Goal: Navigation & Orientation: Find specific page/section

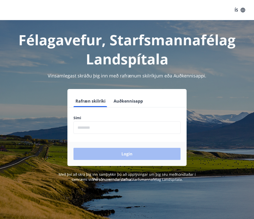
click at [138, 128] on input "phone" at bounding box center [126, 128] width 107 height 12
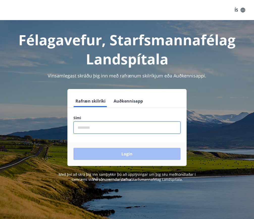
type input "********"
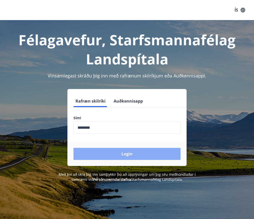
click at [117, 154] on button "Login" at bounding box center [126, 154] width 107 height 12
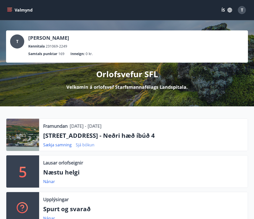
click at [85, 145] on link "Sjá bókun" at bounding box center [85, 145] width 19 height 6
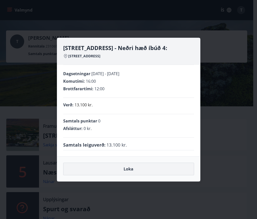
click at [134, 174] on button "Loka" at bounding box center [128, 169] width 131 height 13
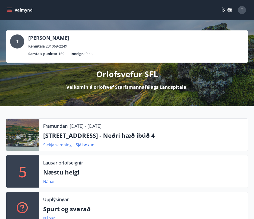
click at [60, 144] on link "Sækja samning" at bounding box center [57, 145] width 28 height 6
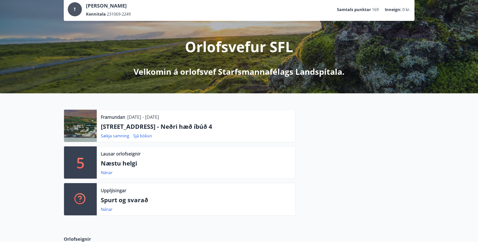
scroll to position [15, 0]
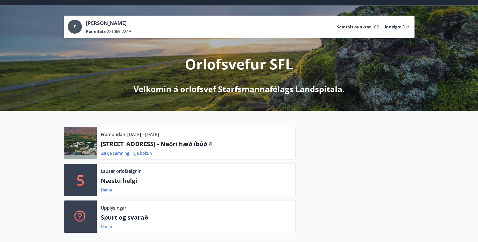
click at [105, 219] on link "Nánar" at bounding box center [107, 227] width 12 height 6
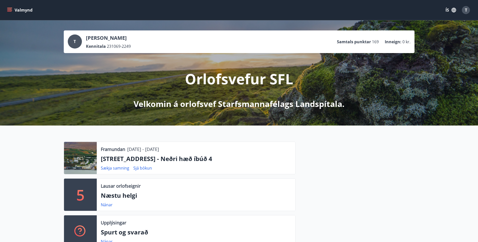
click at [12, 8] on icon "menu" at bounding box center [9, 10] width 5 height 5
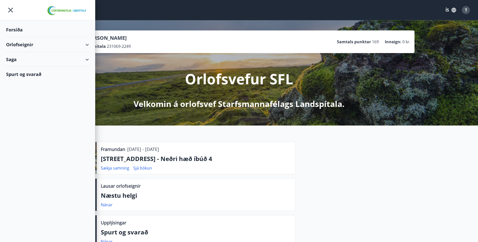
click at [89, 46] on icon at bounding box center [87, 45] width 6 height 6
click at [55, 83] on div "Saga" at bounding box center [47, 80] width 83 height 15
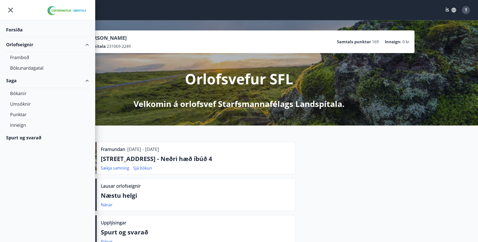
click at [17, 29] on div "Forsíða" at bounding box center [47, 29] width 83 height 15
